Goal: Check status: Check status

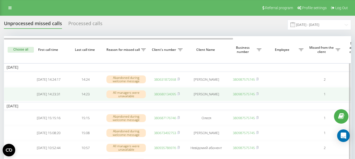
click at [171, 96] on link "380680134095" at bounding box center [165, 94] width 22 height 5
